Goal: Task Accomplishment & Management: Complete application form

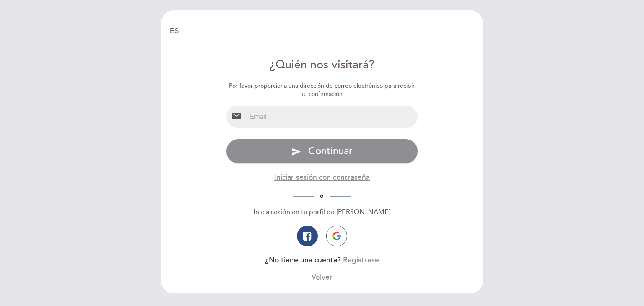
select select "es"
click at [307, 119] on input "email" at bounding box center [331, 117] width 171 height 22
type input "[EMAIL_ADDRESS][DOMAIN_NAME]"
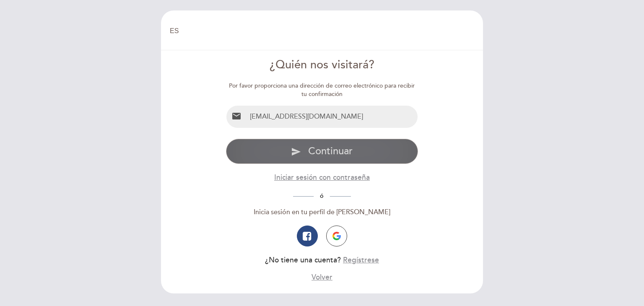
click at [315, 153] on span "Continuar" at bounding box center [330, 151] width 44 height 12
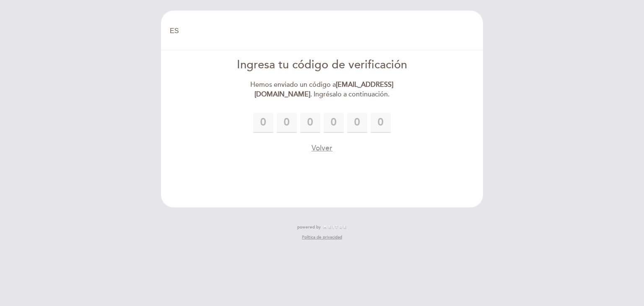
type input "2"
type input "9"
type input "1"
type input "8"
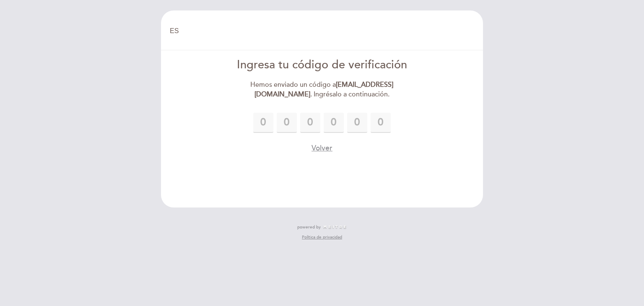
type input "1"
